Goal: Task Accomplishment & Management: Manage account settings

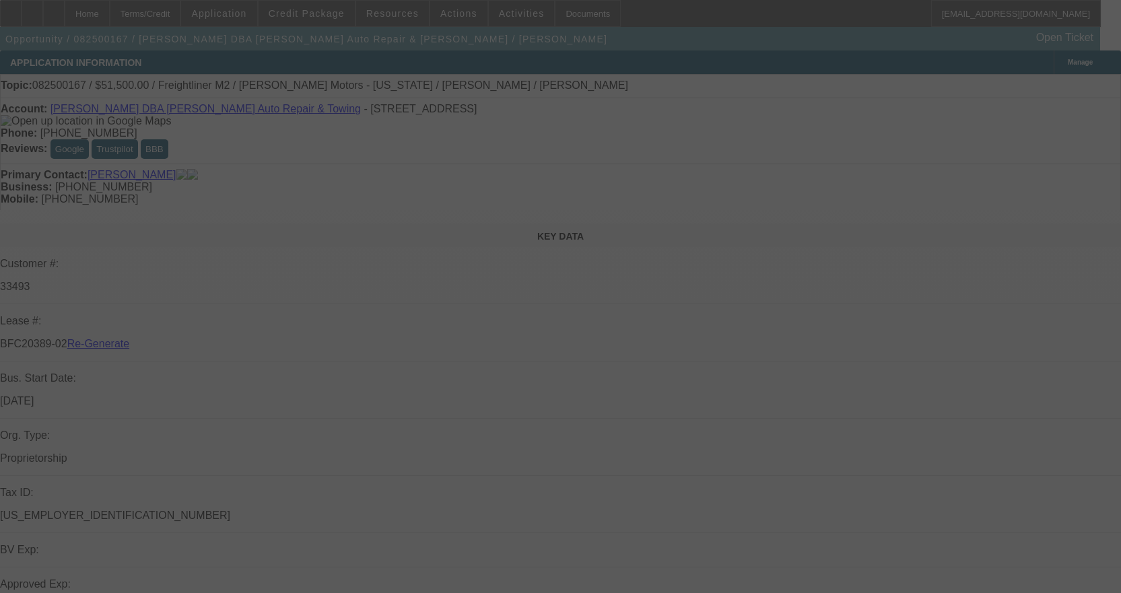
select select "3"
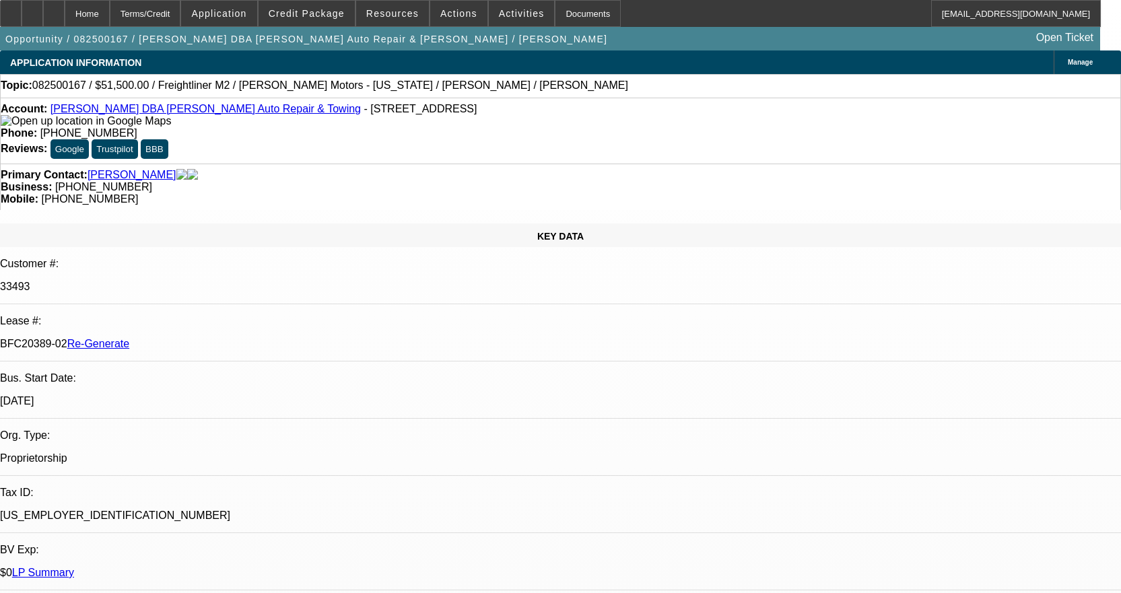
select select "0"
select select "2"
select select "0"
select select "6"
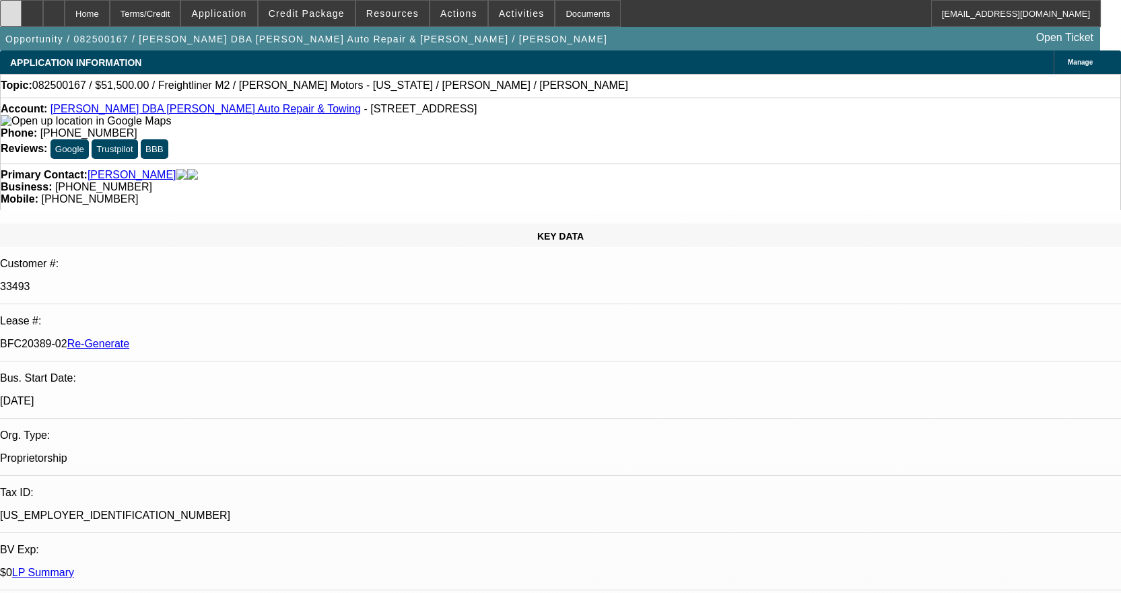
click at [22, 6] on div at bounding box center [11, 13] width 22 height 27
click at [568, 15] on div "Documents" at bounding box center [588, 13] width 66 height 27
click at [555, 15] on div "Documents" at bounding box center [588, 13] width 66 height 27
